Goal: Navigation & Orientation: Find specific page/section

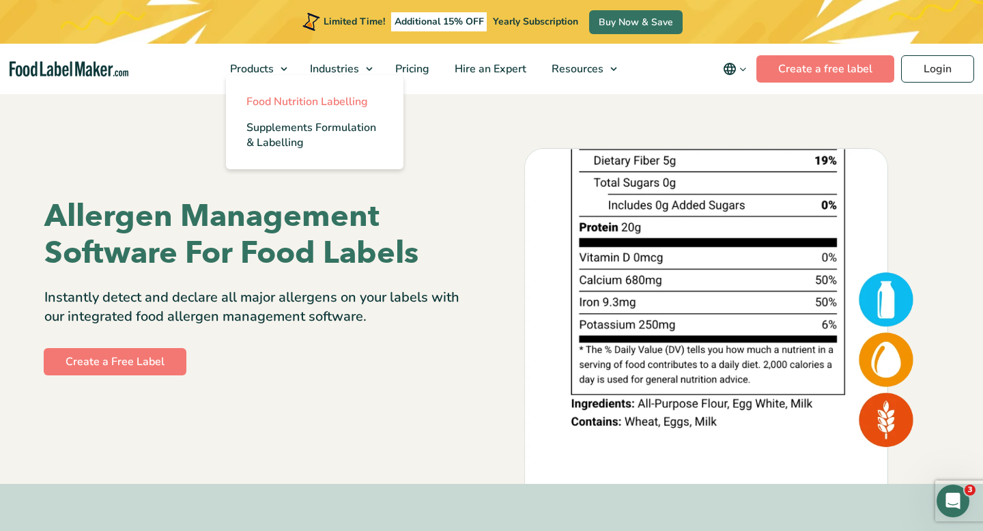
click at [279, 104] on span "Food Nutrition Labelling" at bounding box center [308, 101] width 122 height 15
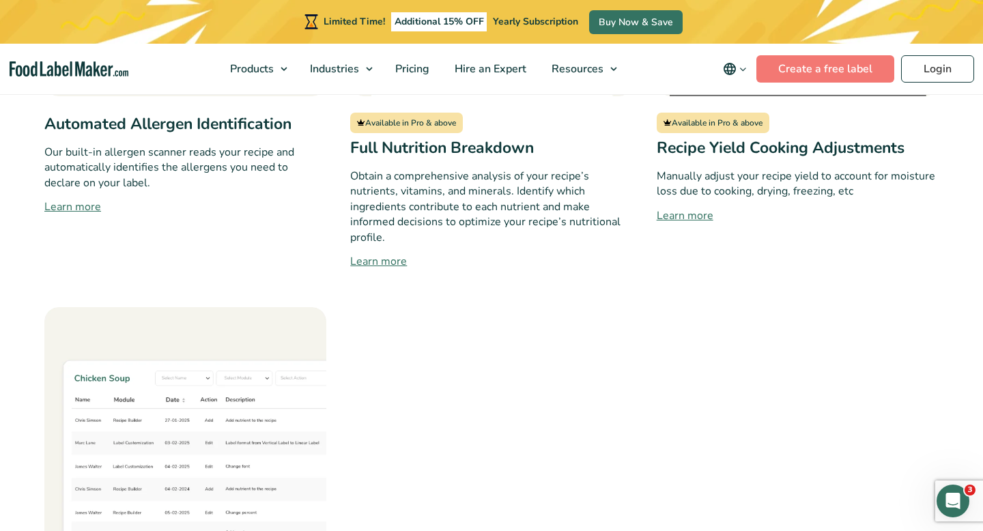
click at [679, 208] on link "Learn more" at bounding box center [798, 216] width 282 height 16
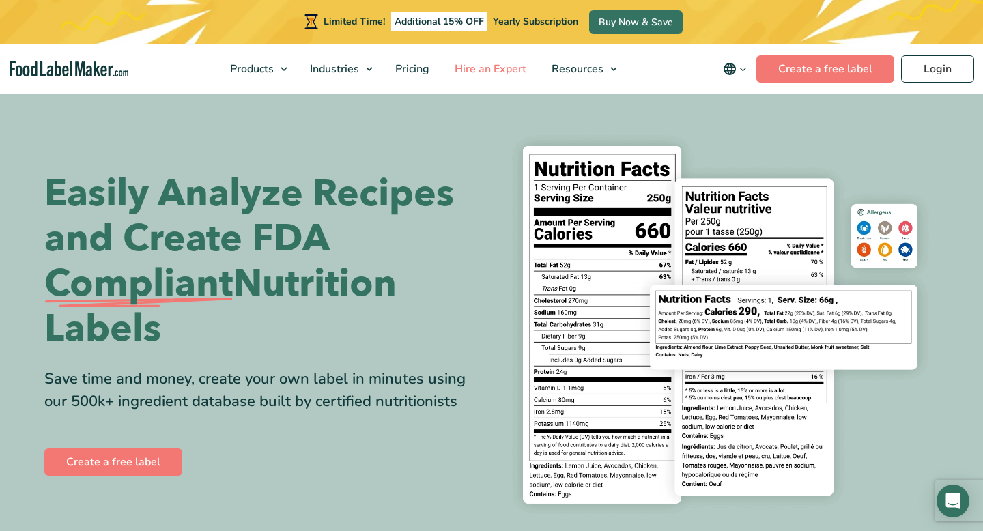
click at [488, 72] on span "Hire an Expert" at bounding box center [489, 68] width 77 height 15
